Goal: Task Accomplishment & Management: Use online tool/utility

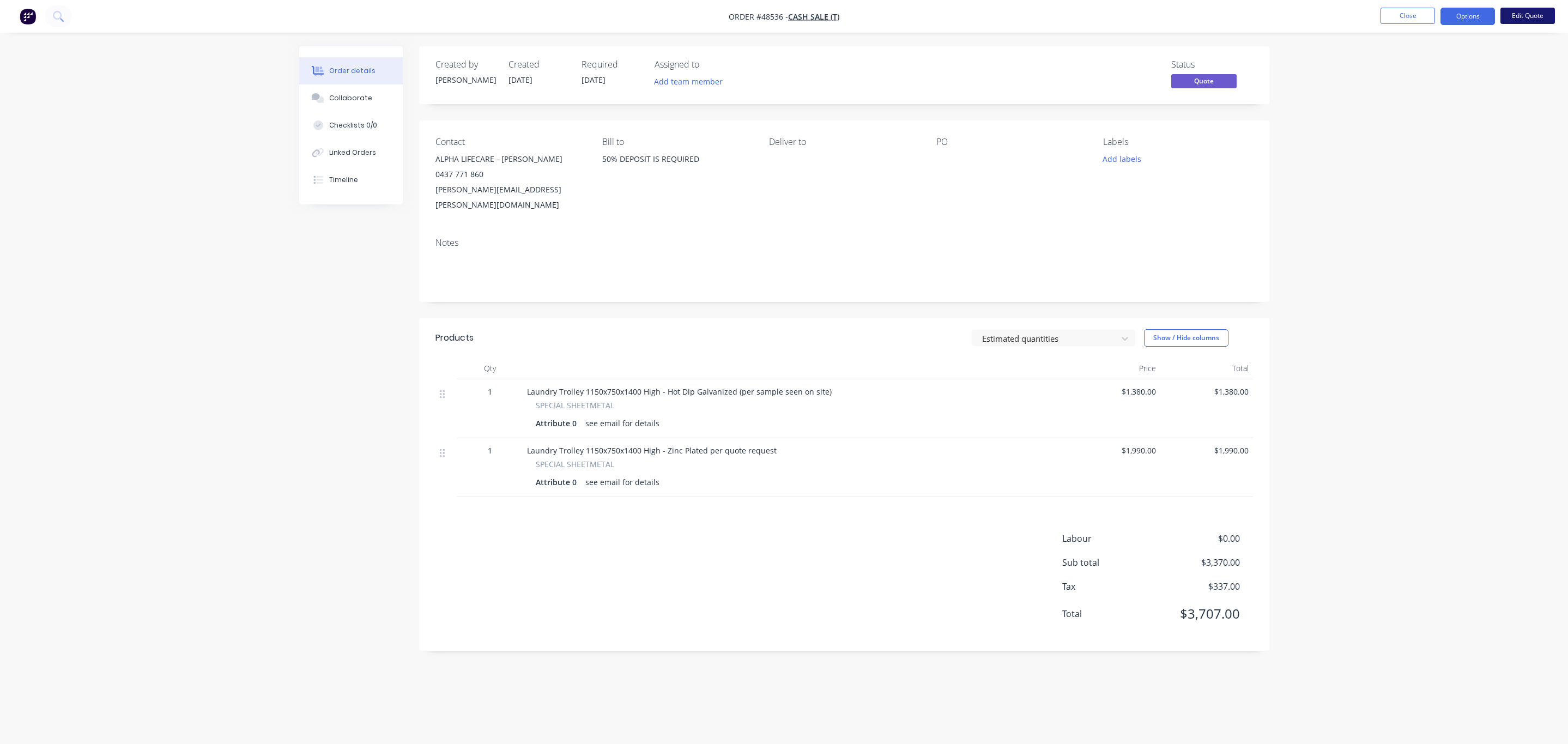
click at [1524, 19] on button "Edit Quote" at bounding box center [1528, 16] width 55 height 16
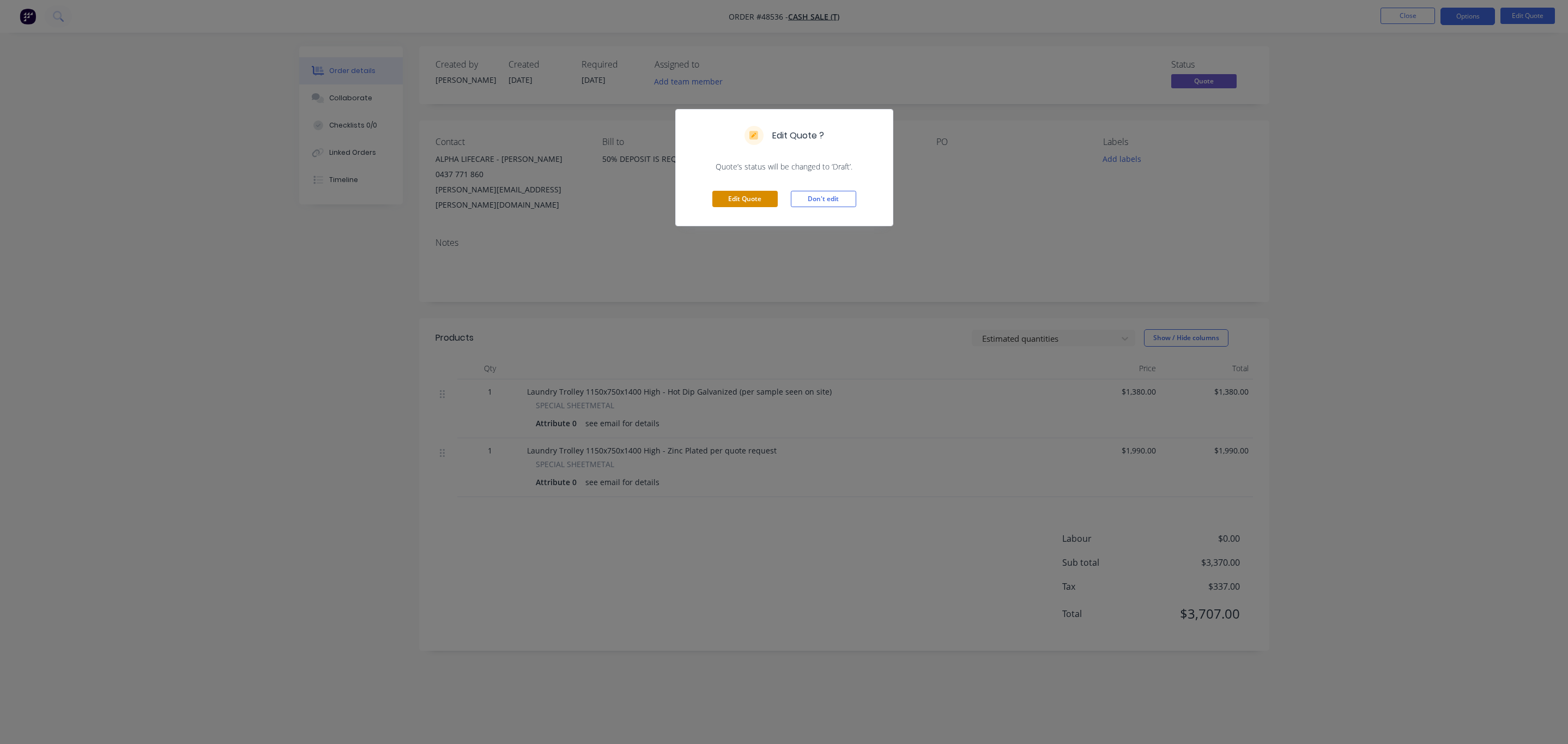
click at [734, 205] on button "Edit Quote" at bounding box center [744, 198] width 65 height 16
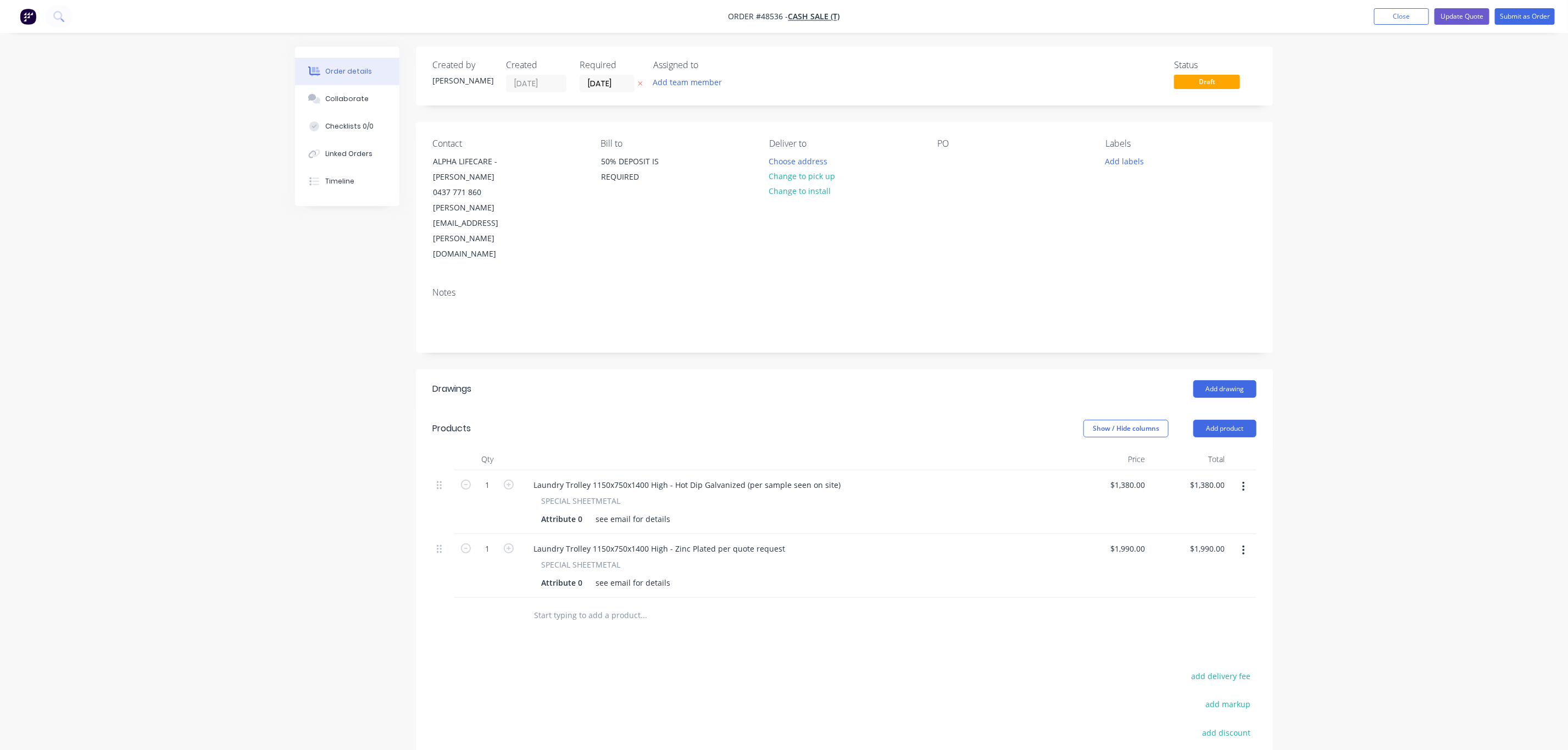
click at [1129, 470] on div "$1,380.00 $1,380.00" at bounding box center [1110, 502] width 80 height 64
type input "$1,435.00"
click at [1426, 257] on div "Order details Collaborate Checklists 0/0 Linked Orders Timeline Order details C…" at bounding box center [784, 445] width 1568 height 890
click at [1464, 20] on button "Update Quote" at bounding box center [1462, 16] width 55 height 17
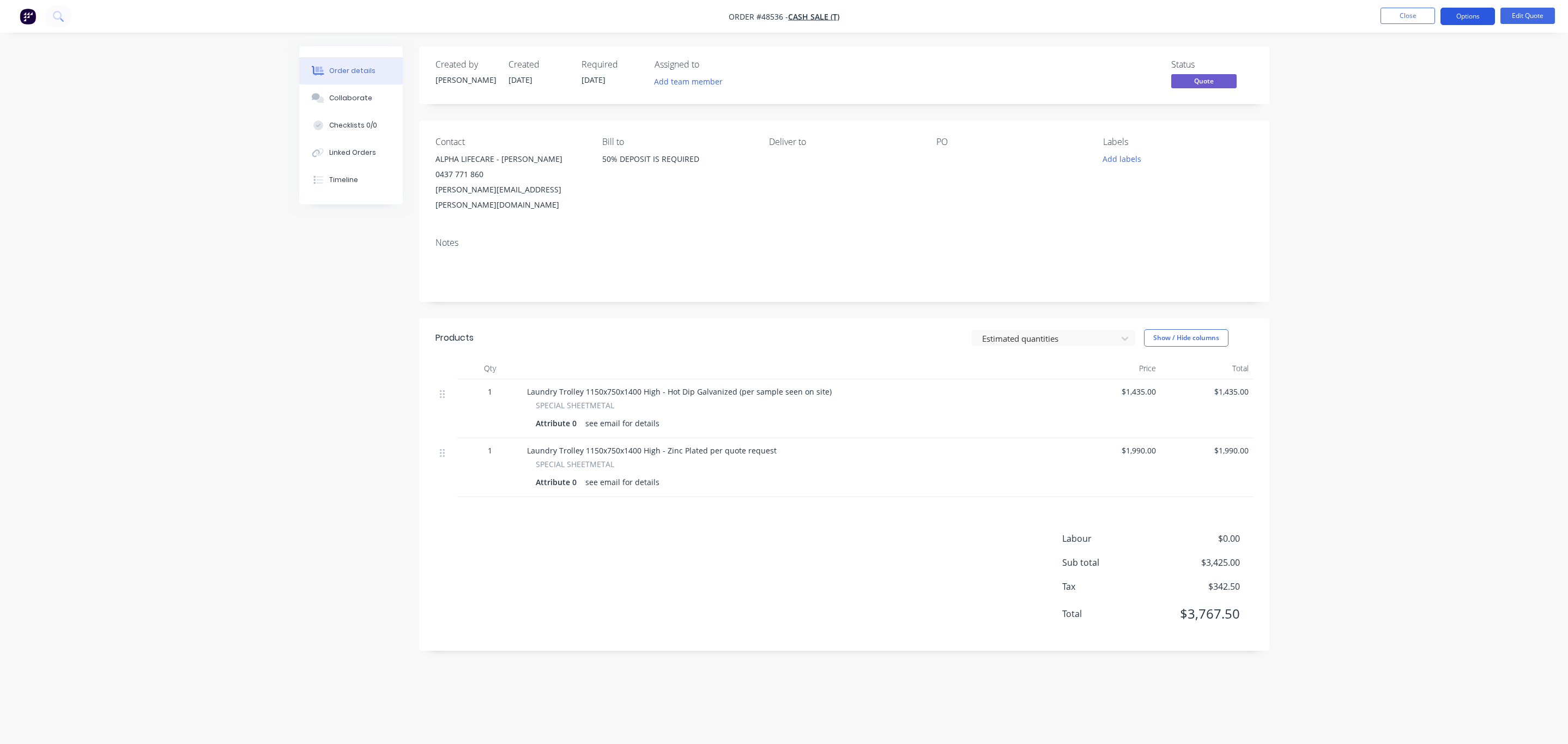
click at [1477, 22] on button "Options" at bounding box center [1468, 16] width 55 height 18
click at [1457, 62] on div "Quote" at bounding box center [1435, 66] width 100 height 16
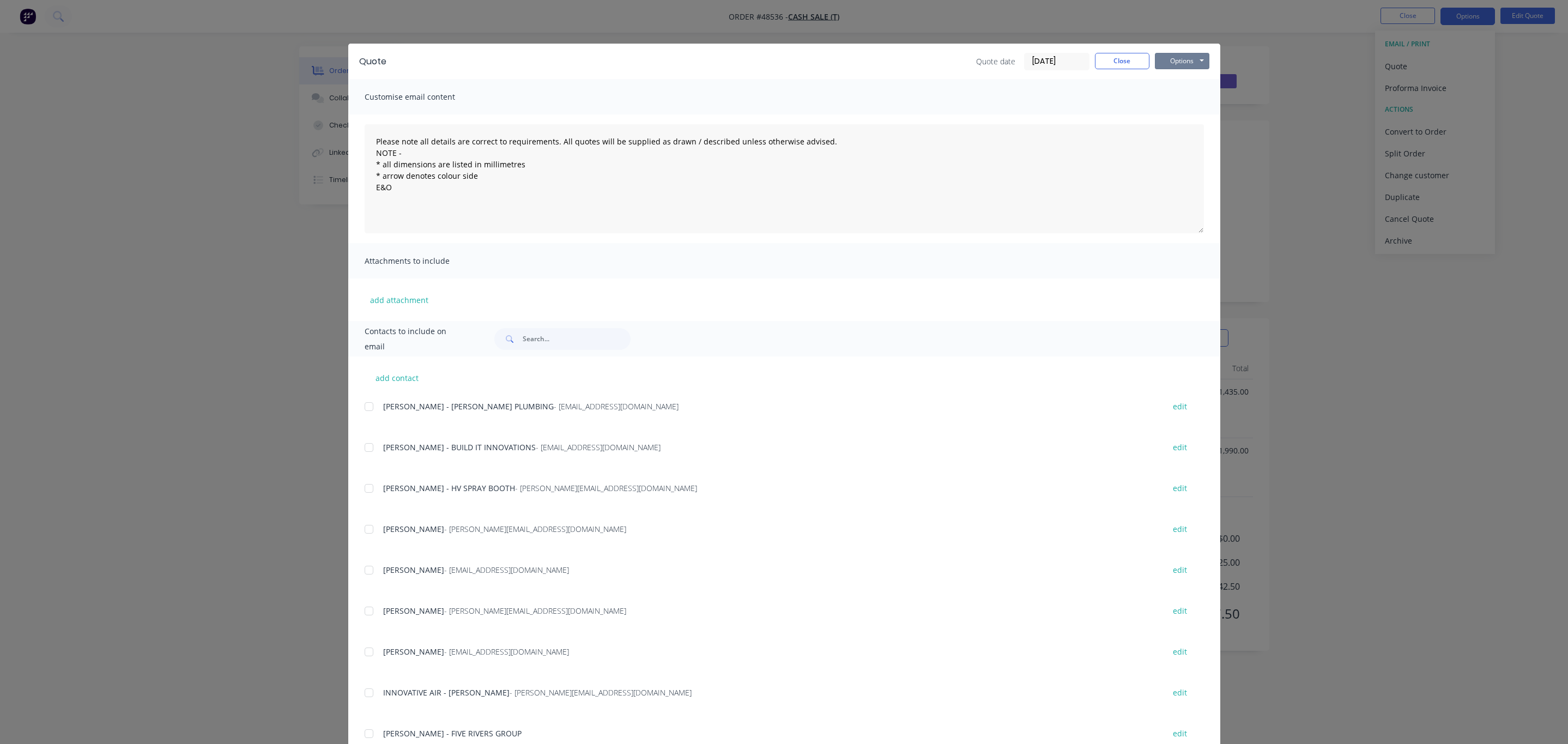
drag, startPoint x: 1192, startPoint y: 53, endPoint x: 1189, endPoint y: 69, distance: 16.3
click at [1192, 53] on button "Options" at bounding box center [1182, 61] width 55 height 16
click at [1175, 98] on button "Print" at bounding box center [1189, 99] width 70 height 18
